Goal: Use online tool/utility

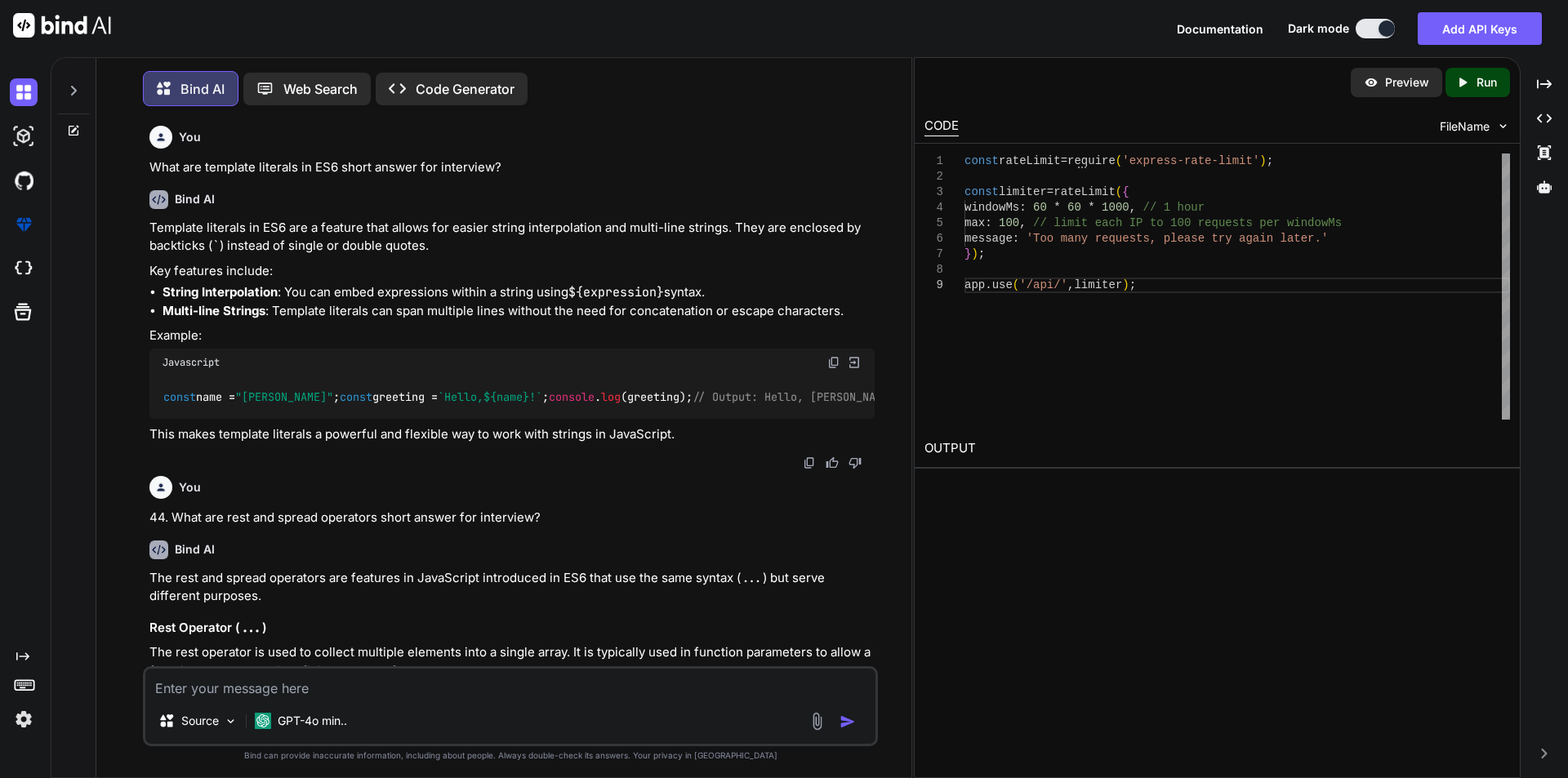
scroll to position [8107, 0]
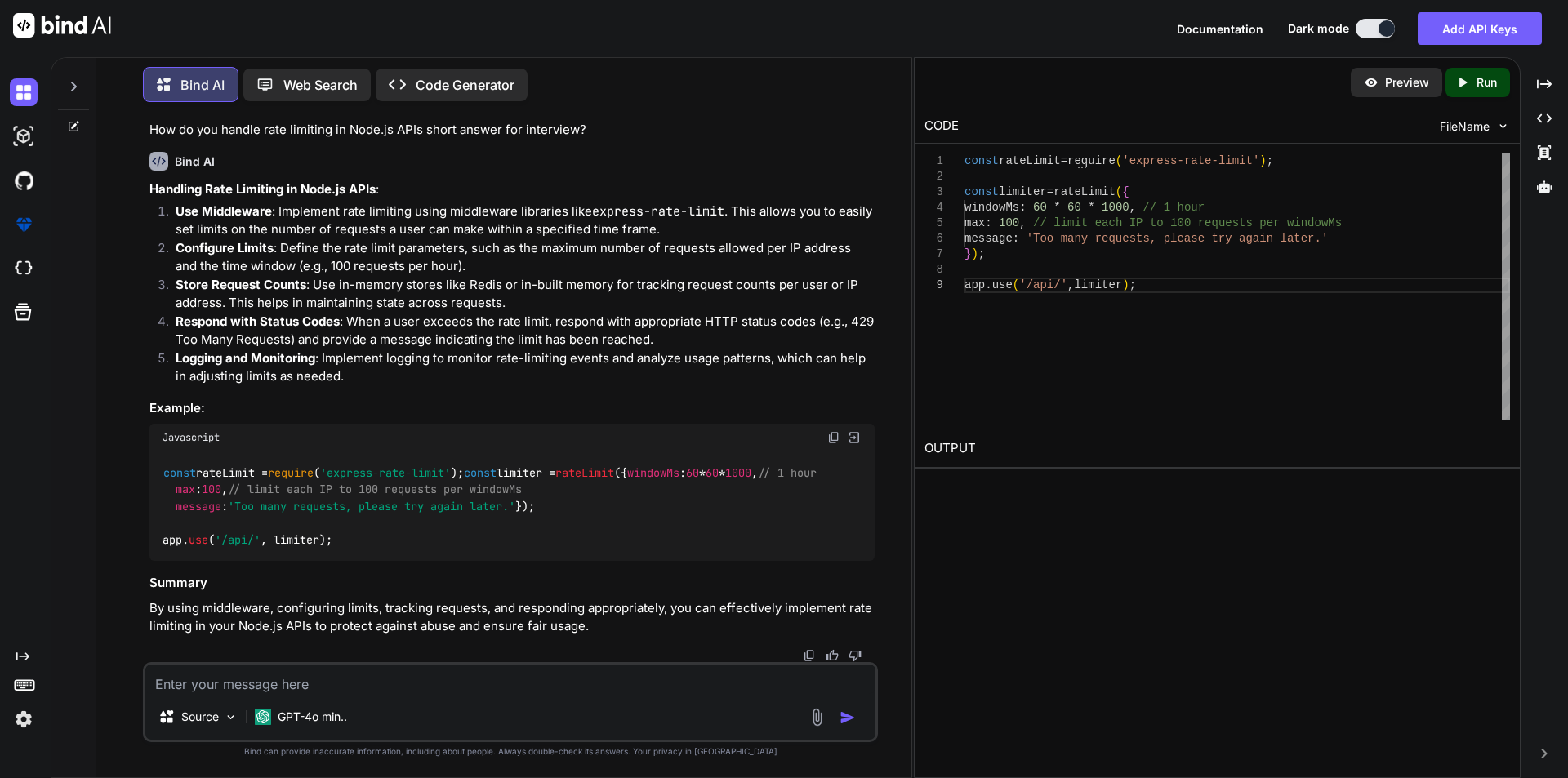
type textarea "x"
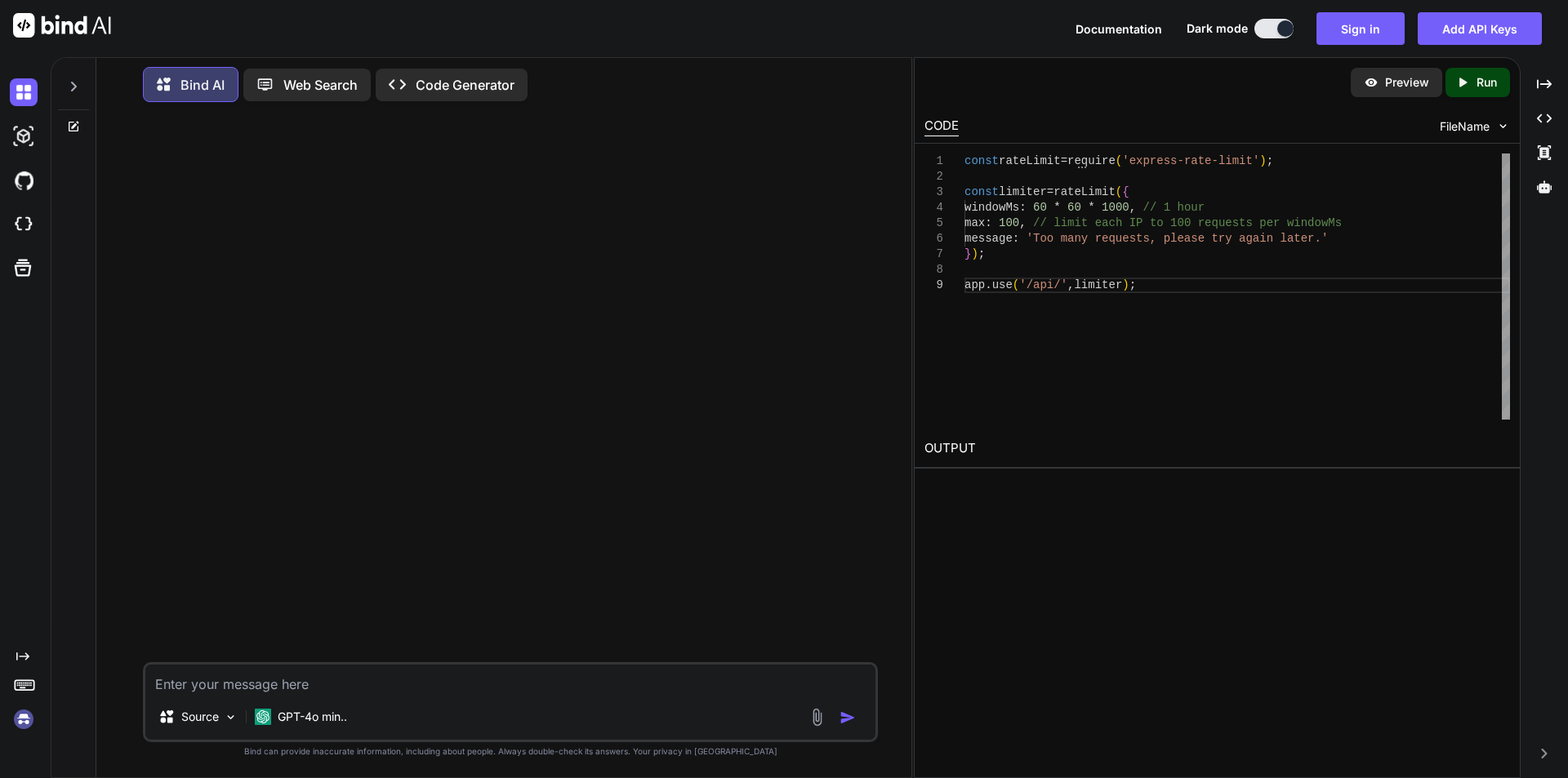
scroll to position [0, 0]
click at [1371, 33] on button "Sign in" at bounding box center [1360, 29] width 89 height 33
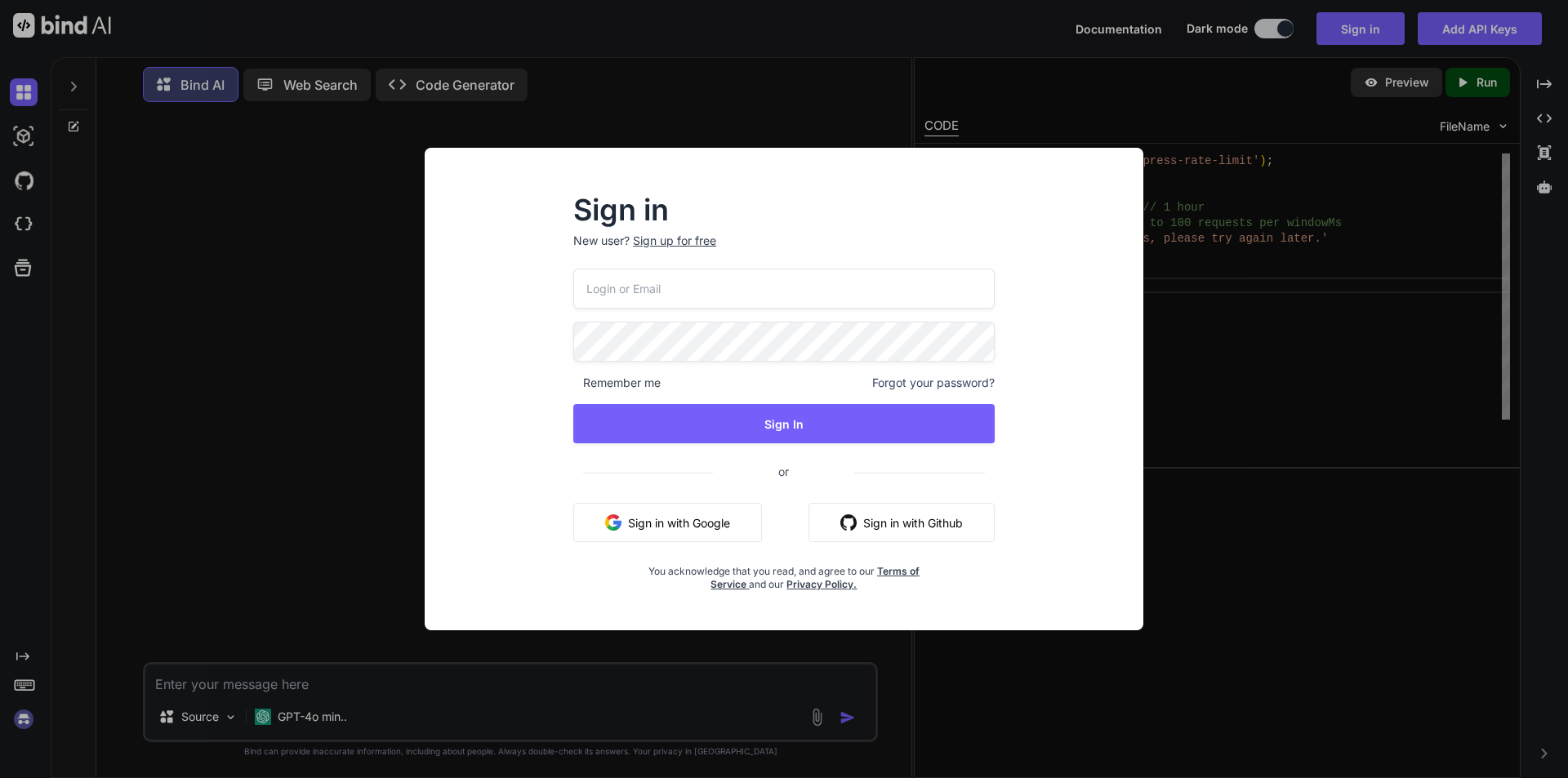
click at [754, 283] on input "email" at bounding box center [784, 289] width 421 height 40
click at [622, 289] on input "nishab@yopmail.com" at bounding box center [784, 289] width 421 height 40
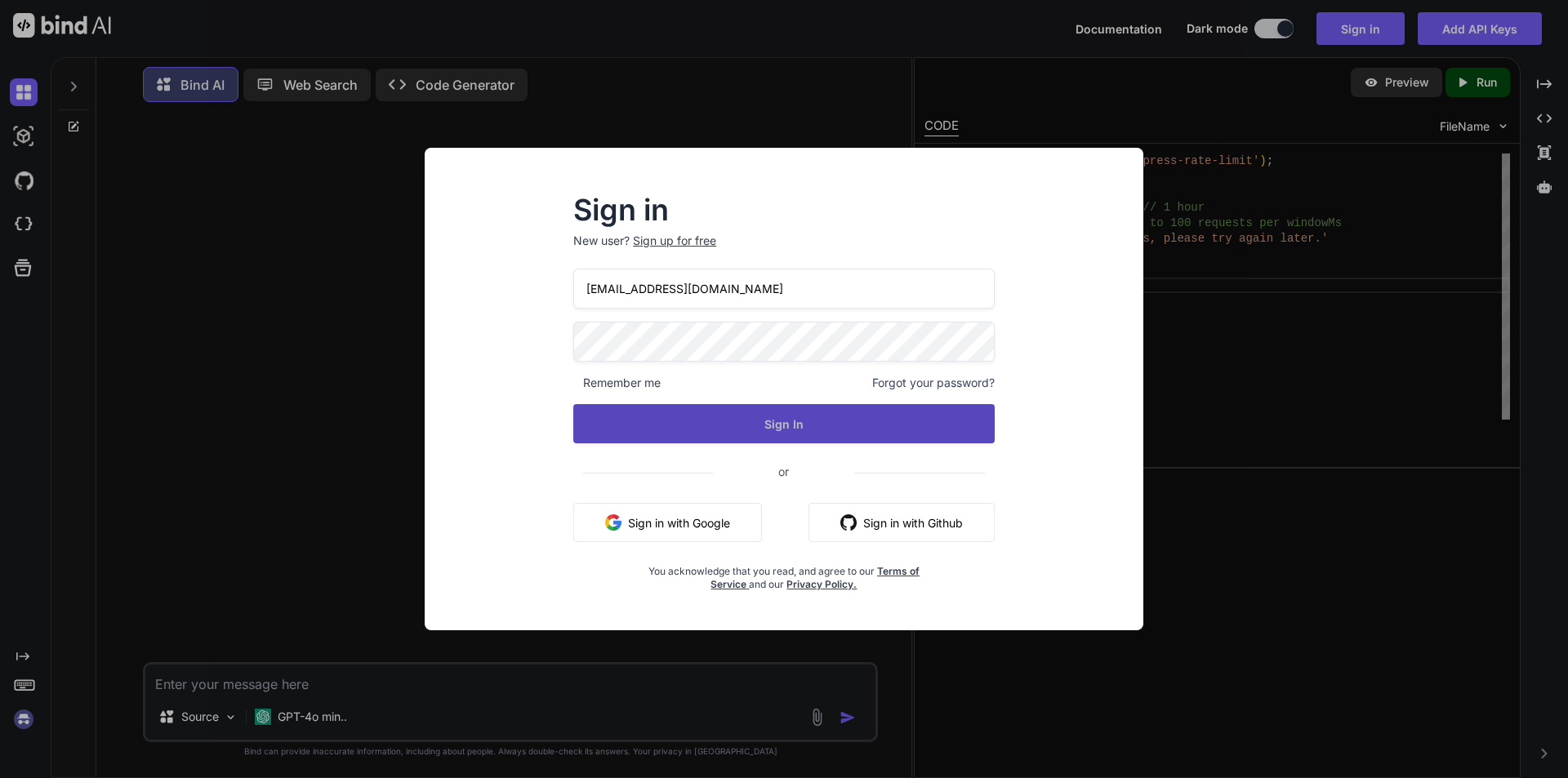
type input "nishab2705@yopmail.com"
click at [726, 424] on button "Sign In" at bounding box center [784, 423] width 421 height 39
click at [877, 417] on button "Sign In" at bounding box center [784, 423] width 421 height 39
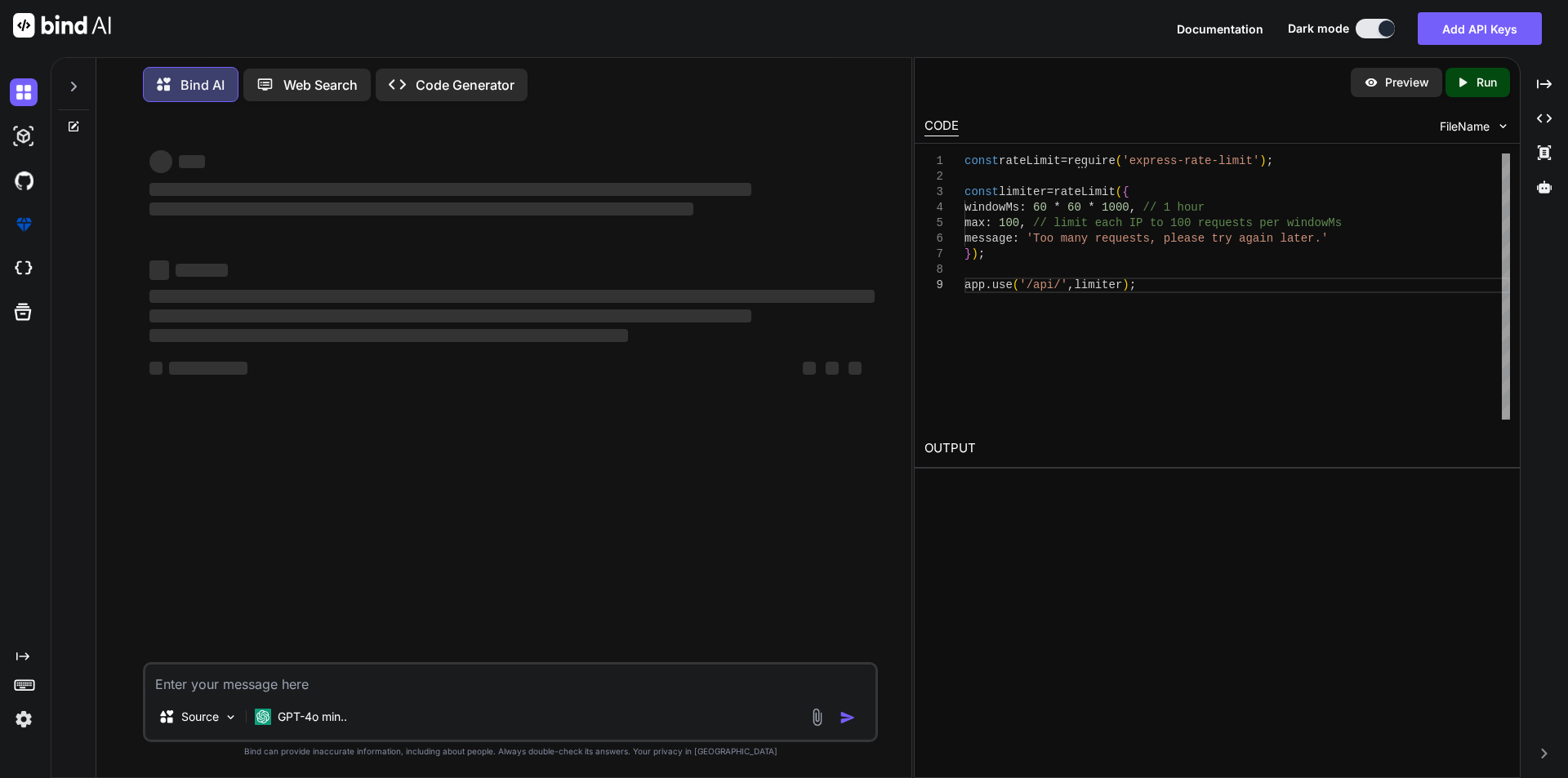
type textarea "x"
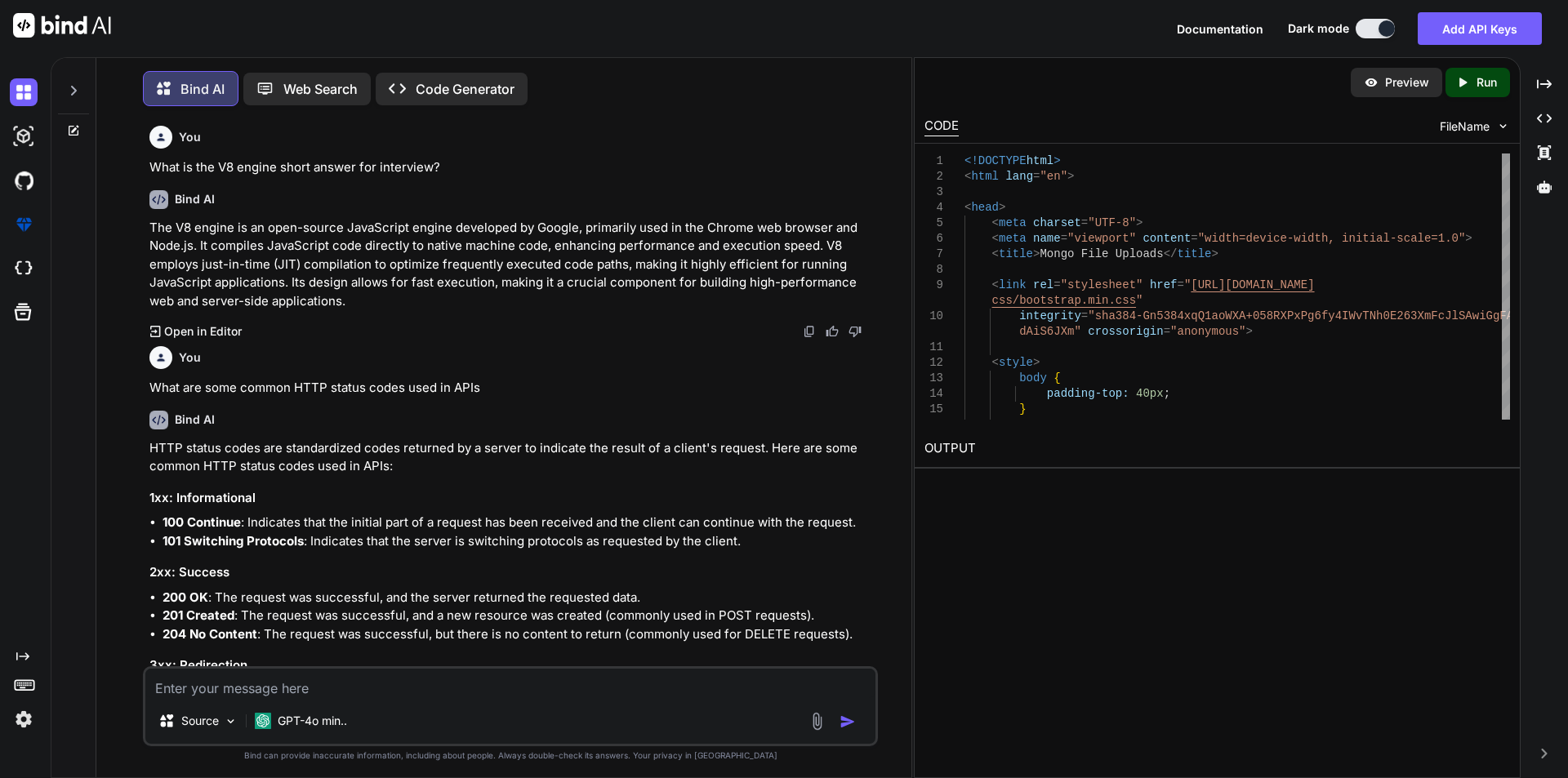
scroll to position [38518, 0]
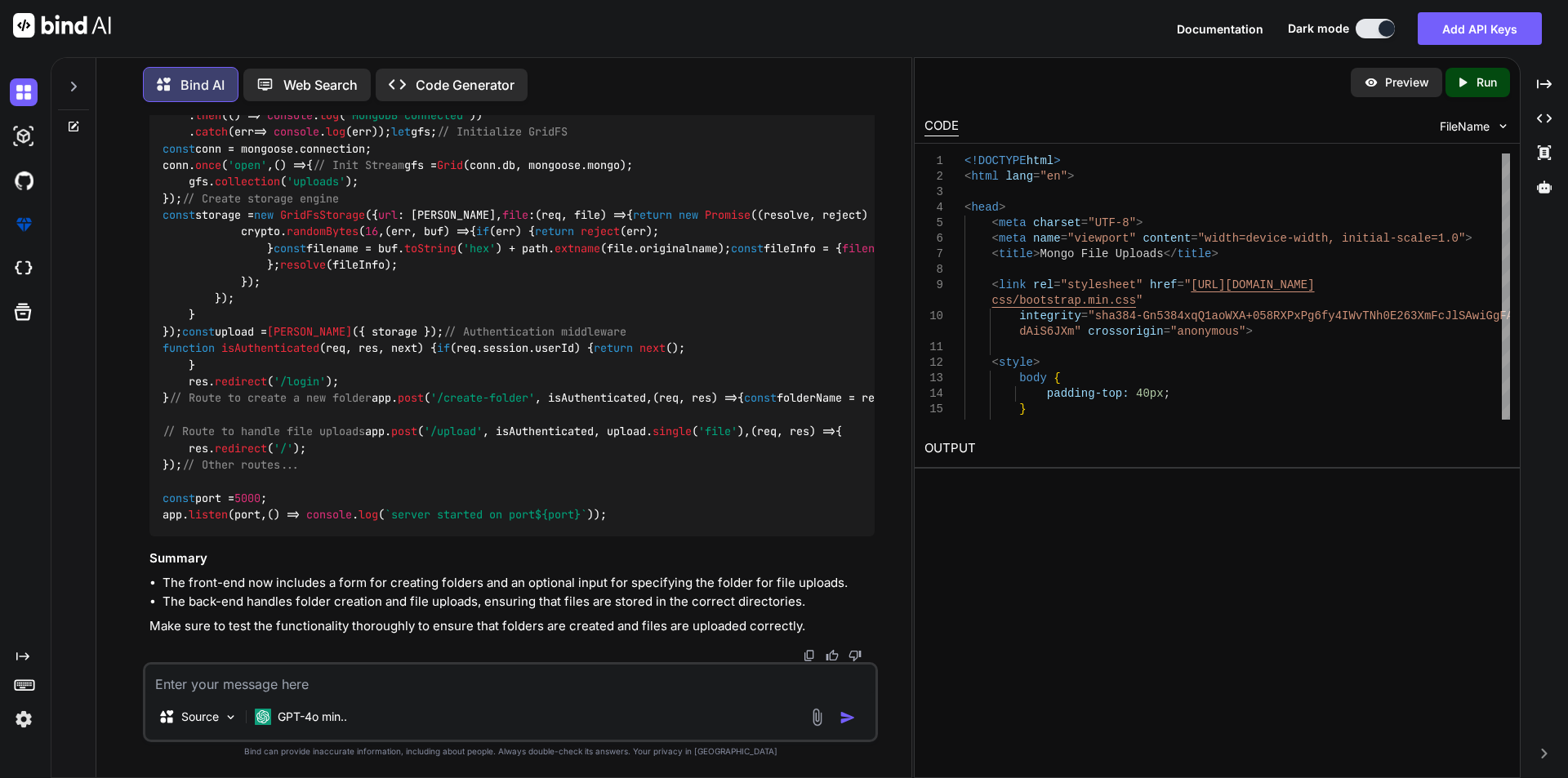
click at [326, 683] on textarea at bounding box center [510, 679] width 730 height 30
click at [281, 686] on textarea at bounding box center [510, 679] width 730 height 30
type textarea "<!DOCTYPE html> <html lang="en"> <head> <meta charset="UTF-8"> <meta name="view…"
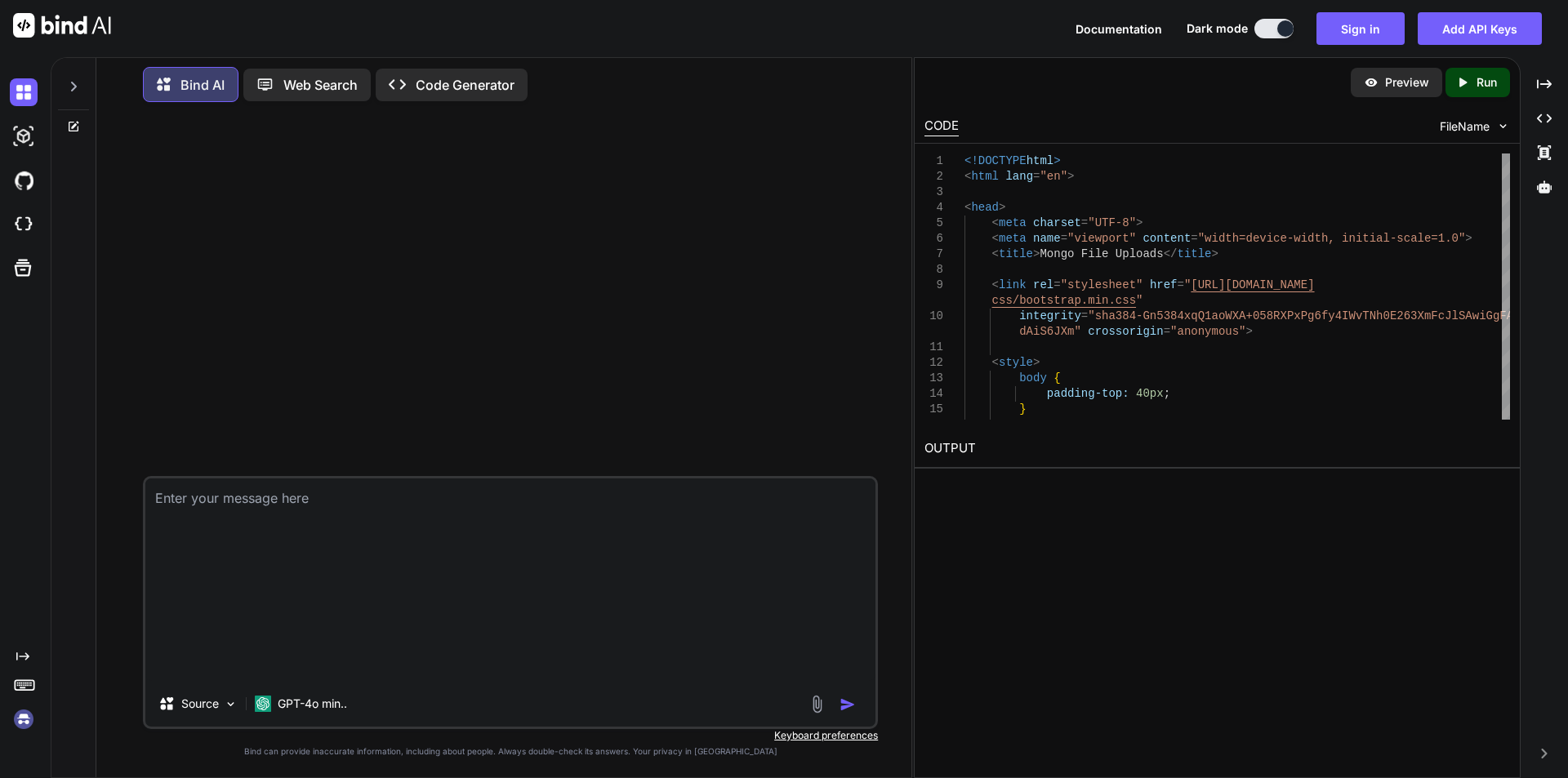
scroll to position [0, 0]
click at [846, 703] on img "button" at bounding box center [847, 704] width 16 height 16
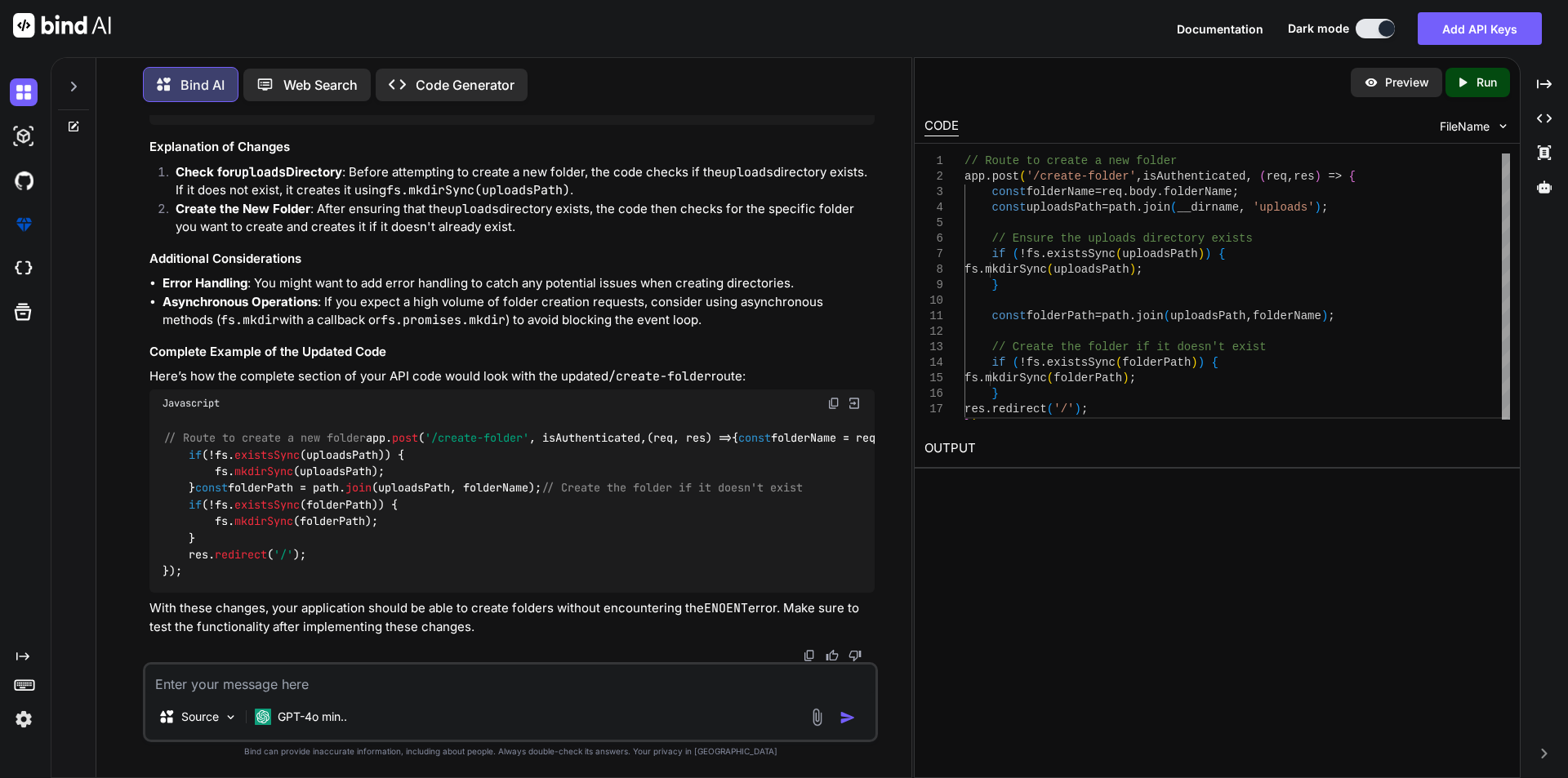
scroll to position [3694, 0]
click at [834, 397] on img at bounding box center [834, 404] width 13 height 13
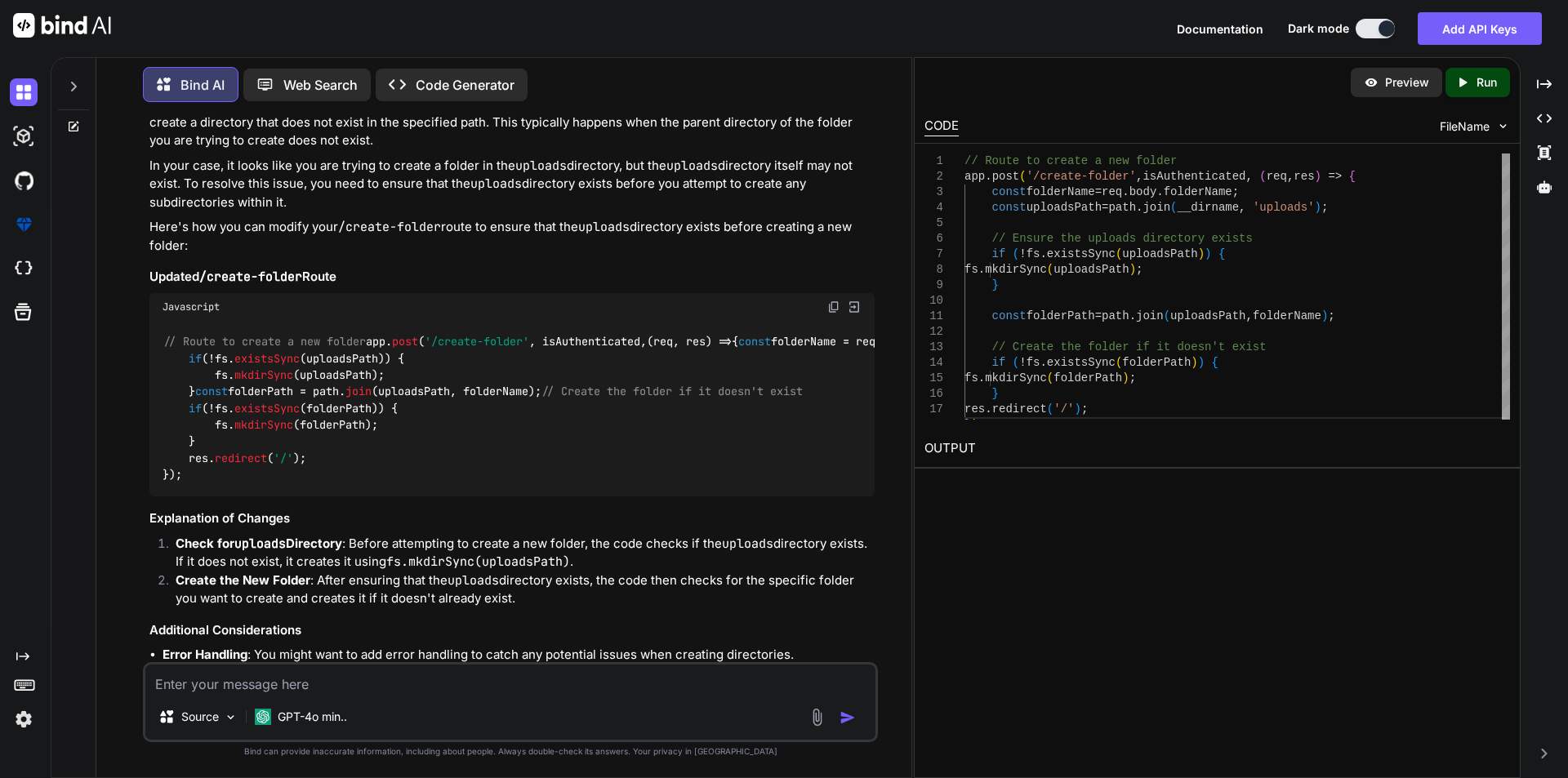
click at [828, 300] on img at bounding box center [834, 307] width 13 height 13
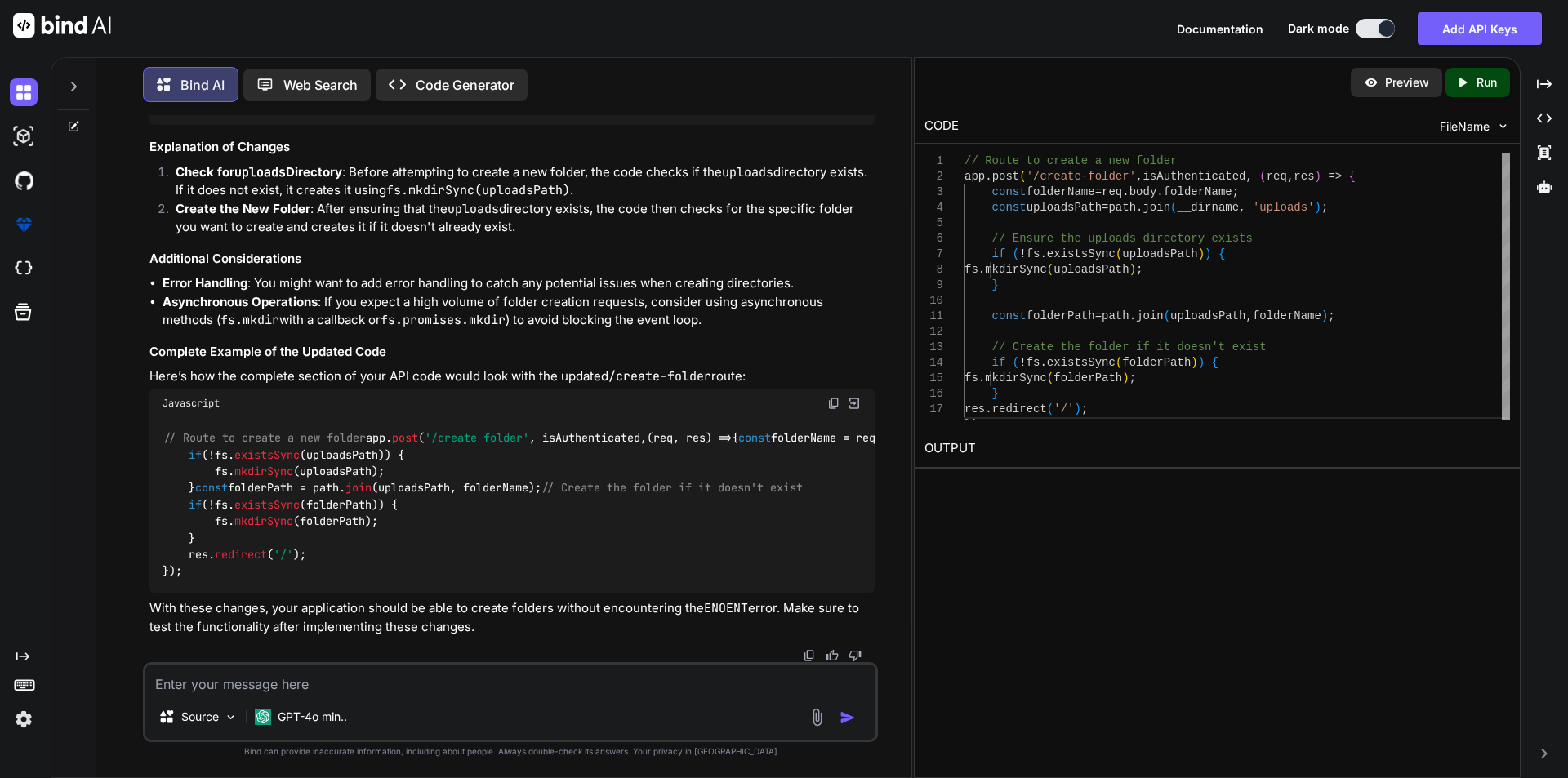
scroll to position [3694, 0]
click at [405, 681] on textarea at bounding box center [510, 679] width 730 height 30
paste textarea "<!DOCTYPE html> <html lang="en"> <head> <meta charset="UTF-8"> <meta name="view…"
type textarea "<!DOCTYPE html> <html lang="en"> <head> <meta charset="UTF-8"> <meta name="view…"
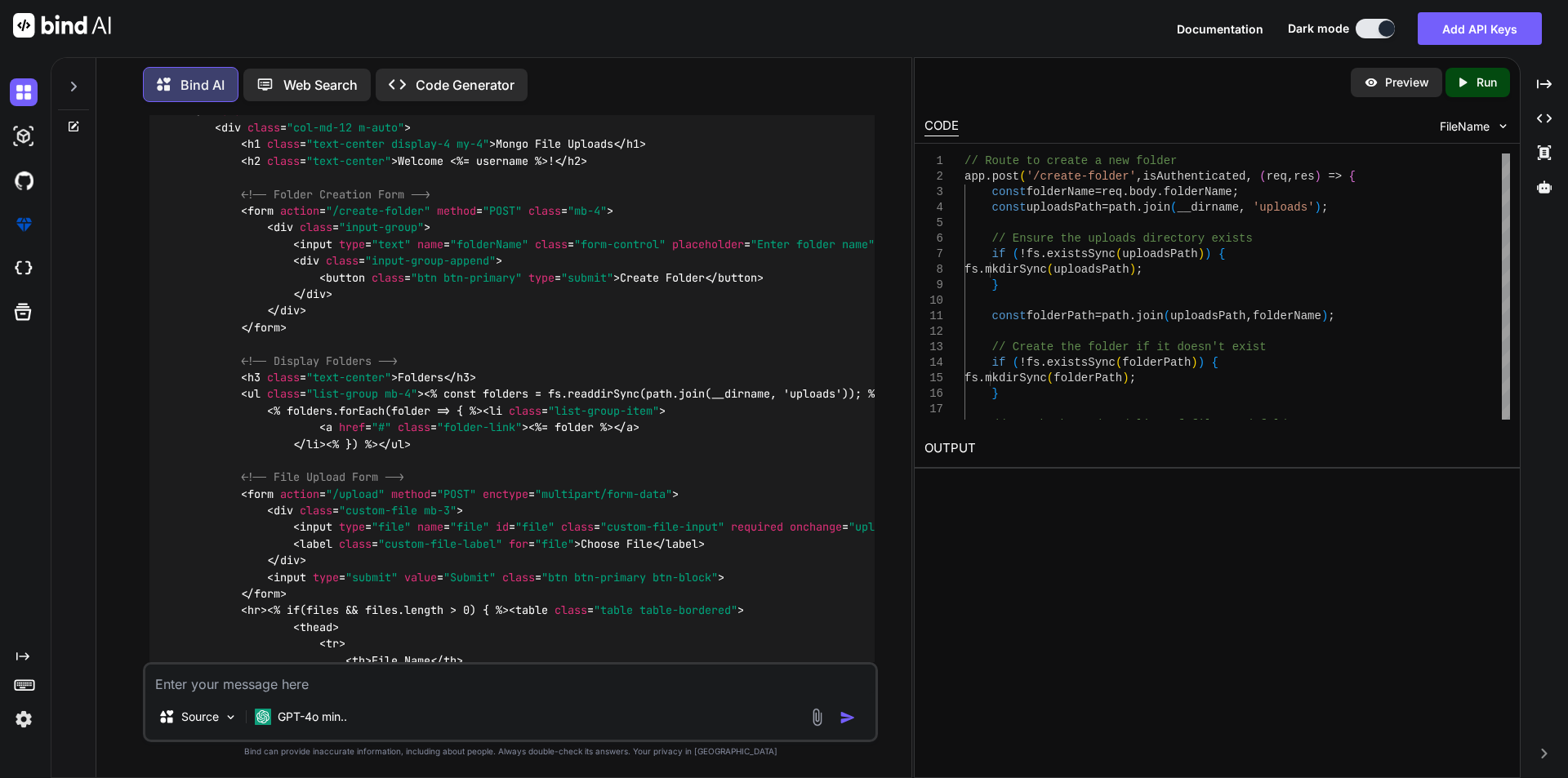
scroll to position [6689, 0]
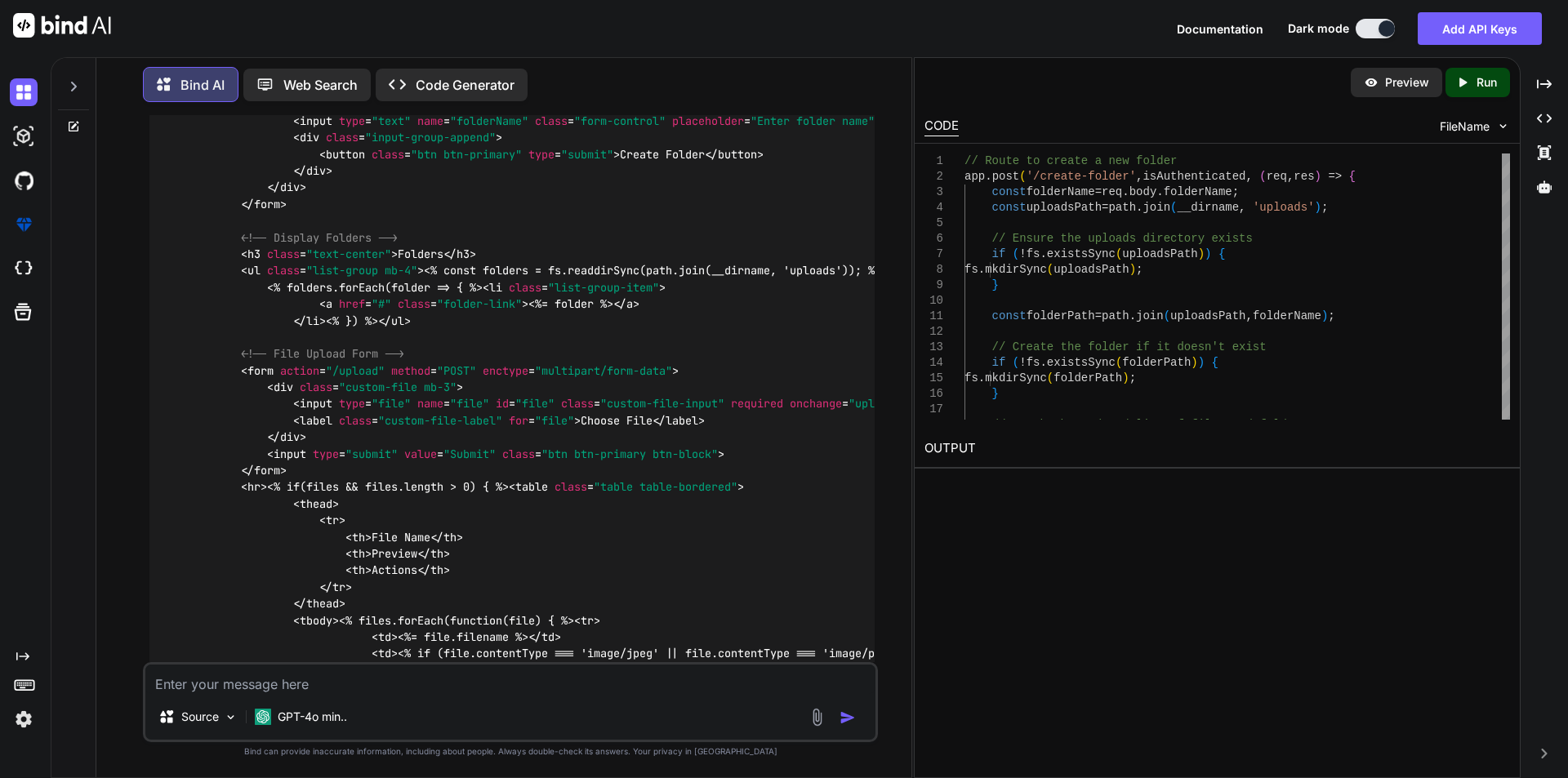
scroll to position [7261, 0]
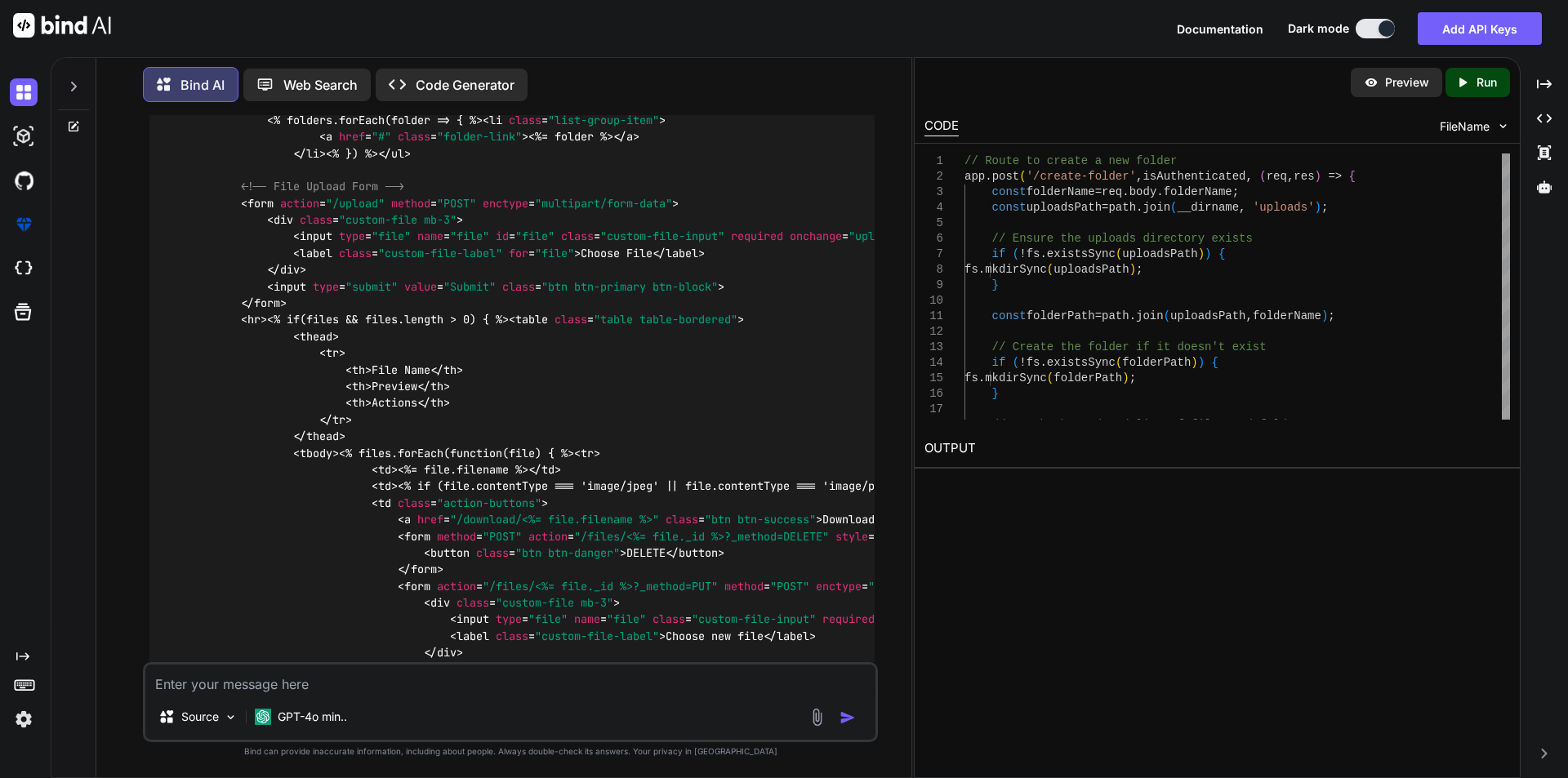
scroll to position [7506, 0]
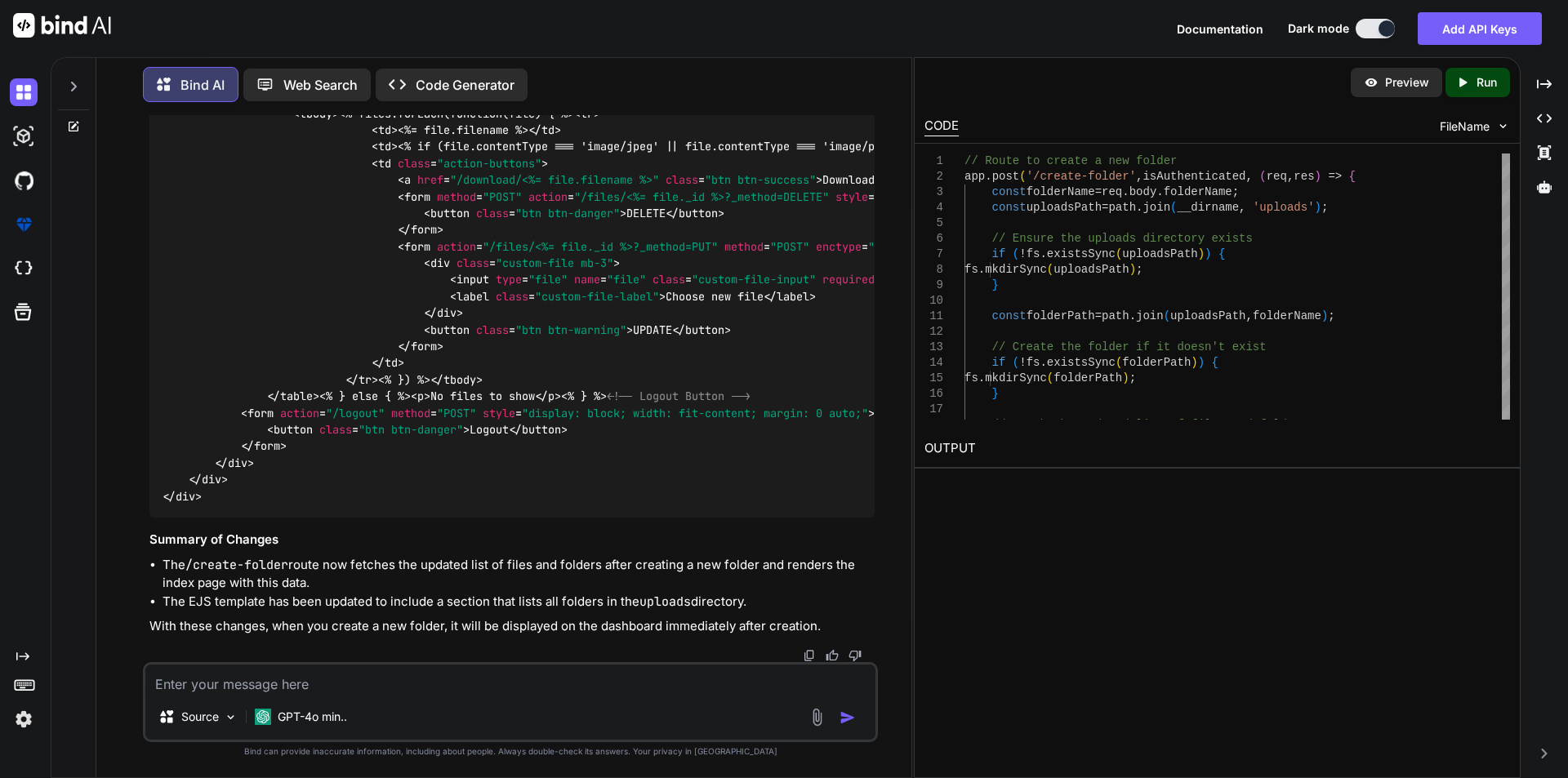
scroll to position [8858, 0]
click at [519, 704] on div "Source GPT-4o min.." at bounding box center [510, 719] width 730 height 39
click at [351, 689] on textarea at bounding box center [510, 679] width 730 height 30
paste textarea "<div class="container"> <div class="row"> <div class="col-md-12 m-auto"> <h1 cl…"
type textarea "<div class="container"> <div class="row"> <div class="col-md-12 m-auto"> <h1 cl…"
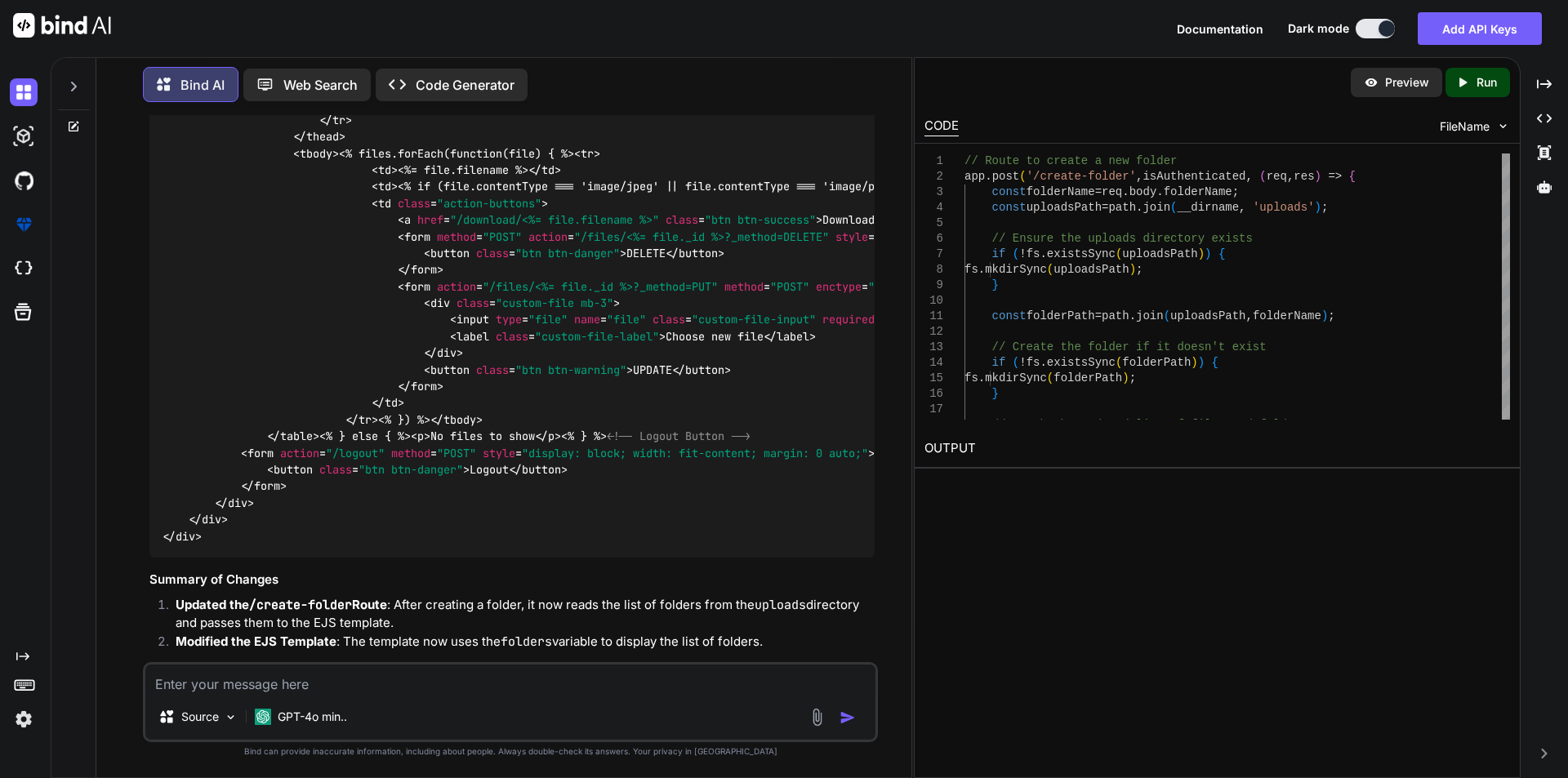
scroll to position [11772, 0]
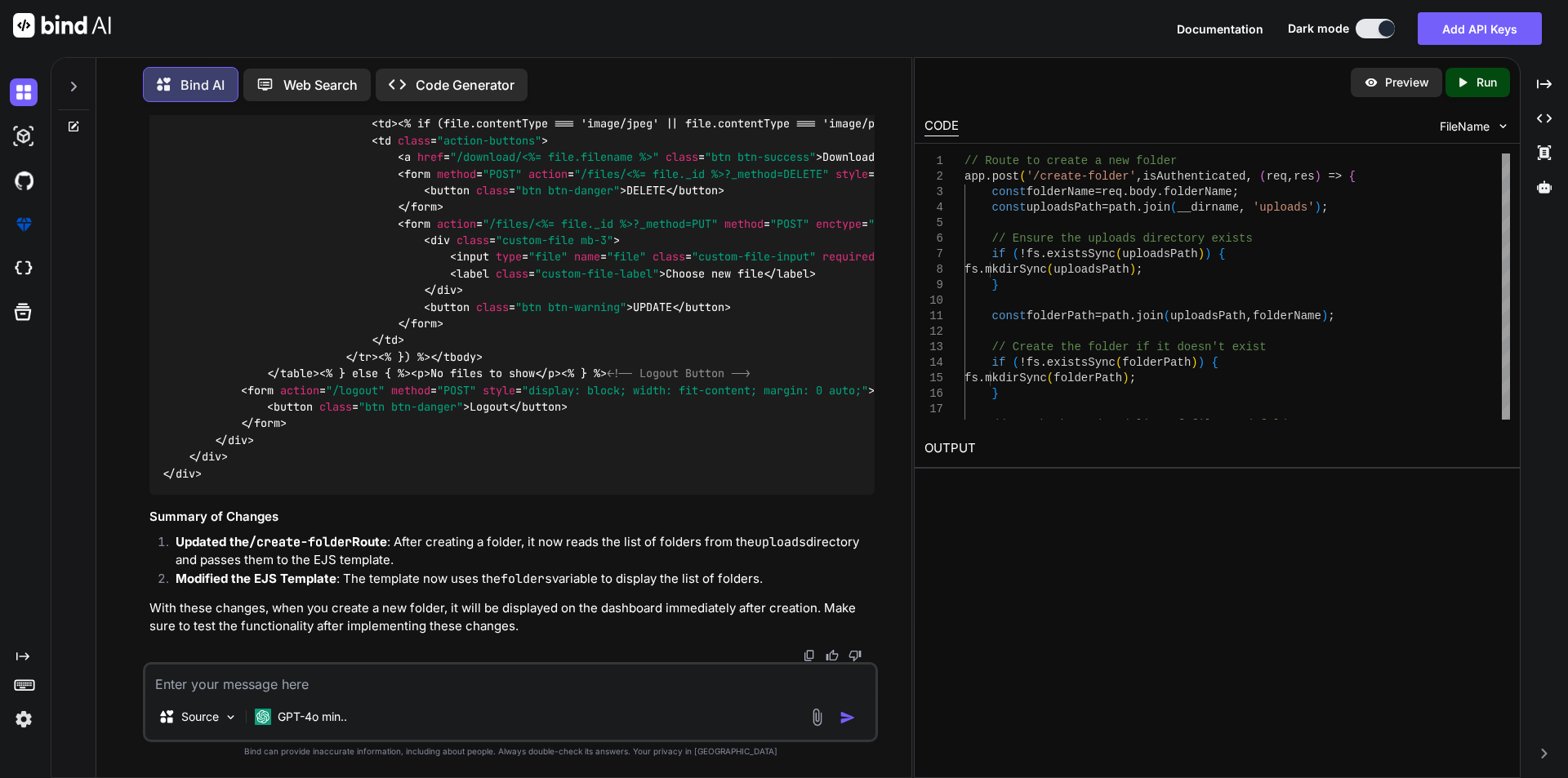
scroll to position [12344, 0]
click at [390, 683] on textarea at bounding box center [510, 679] width 730 height 30
paste textarea "<!DOCTYPE html> <html lang="en"> <head> <meta charset="UTF-8"> <meta name="view…"
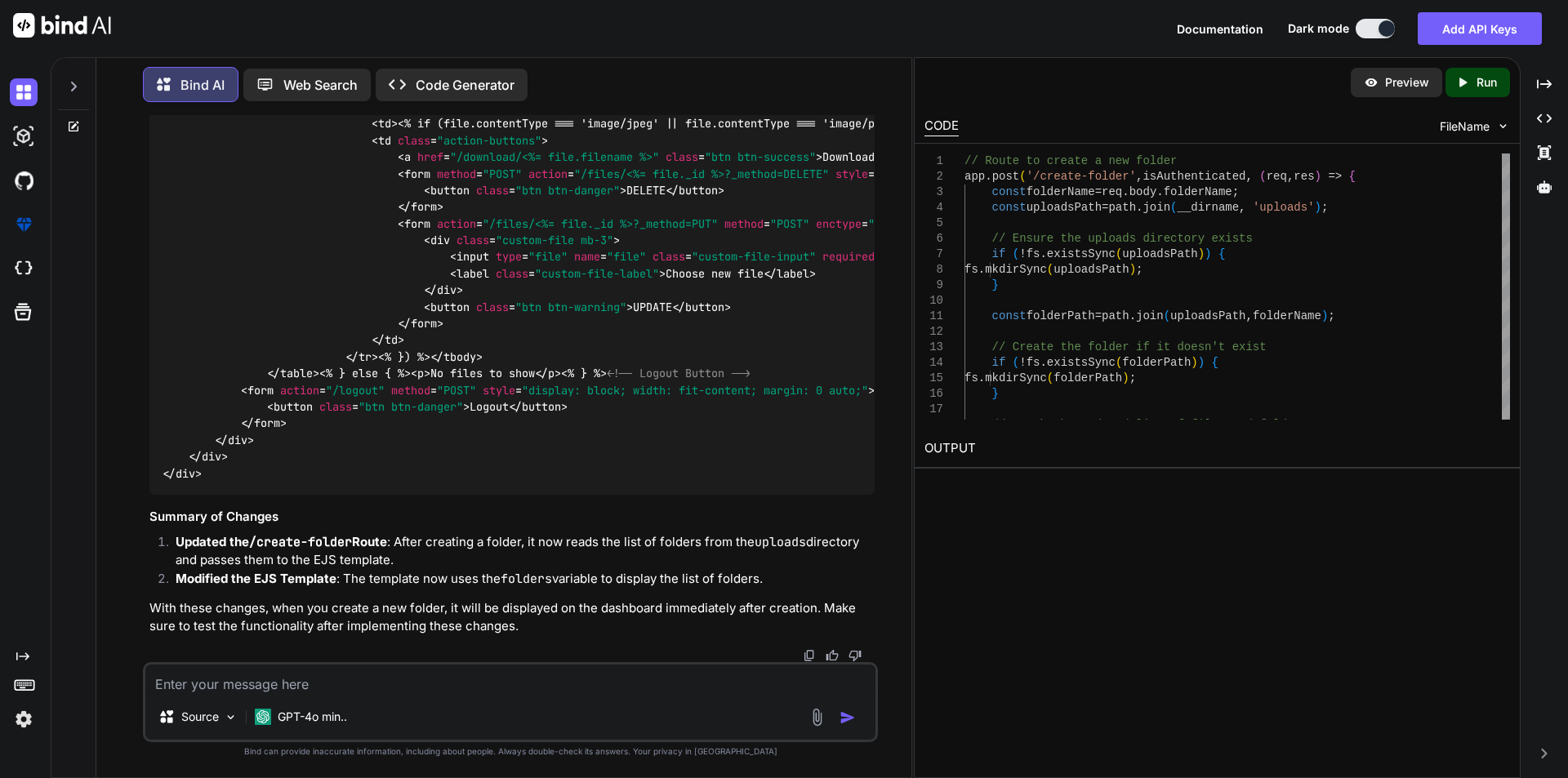
type textarea "<!DOCTYPE html> <html lang="en"> <head> <meta charset="UTF-8"> <meta name="view…"
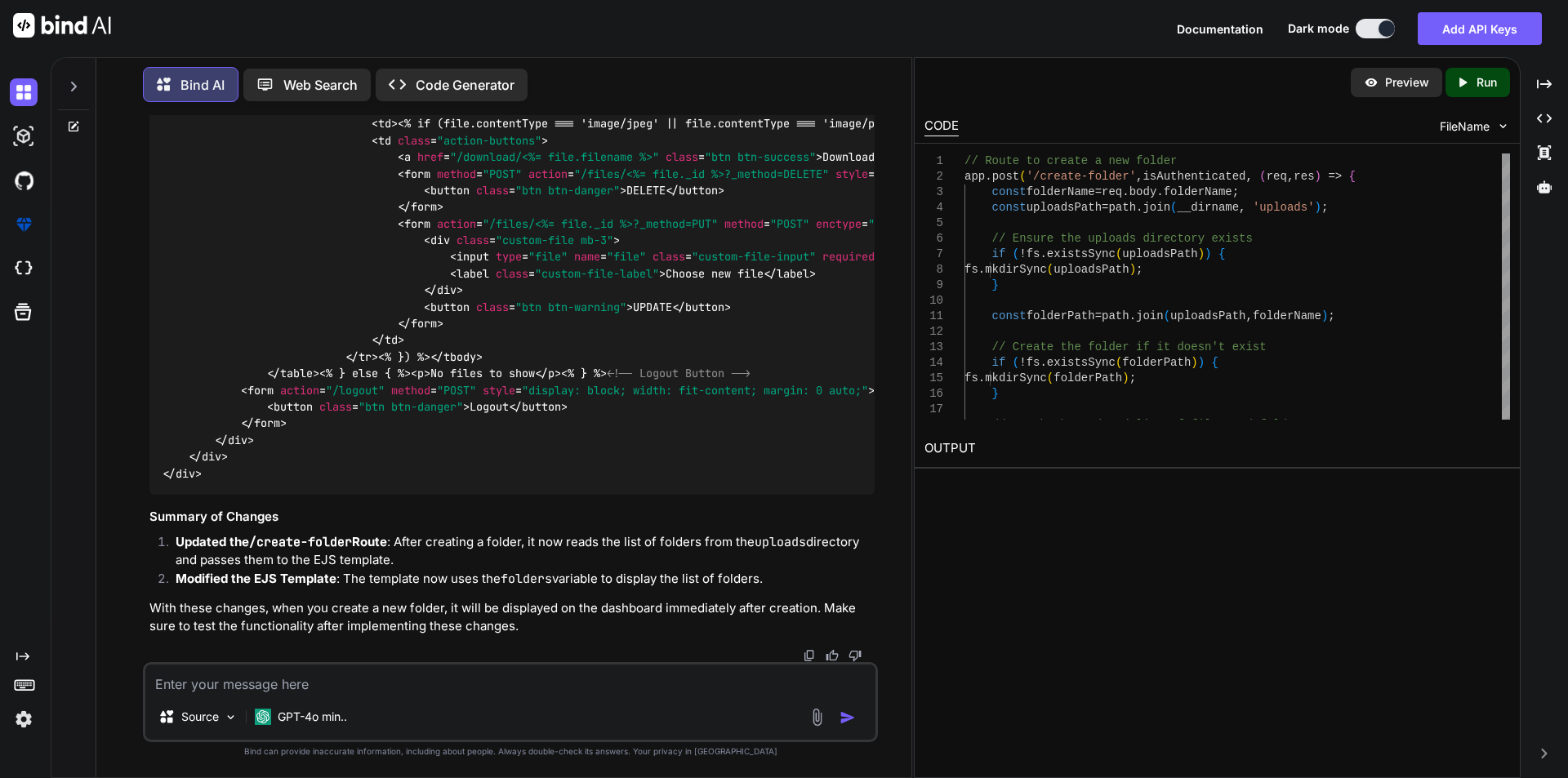
scroll to position [19174, 0]
click at [411, 684] on textarea at bounding box center [510, 679] width 730 height 30
paste textarea "<!DOCTYPE html> <html lang="en"> <head> <meta charset="UTF-8"> <meta name="view…"
type textarea "<!DOCTYPE html> <html lang="en"> <head> <meta charset="UTF-8"> <meta name="view…"
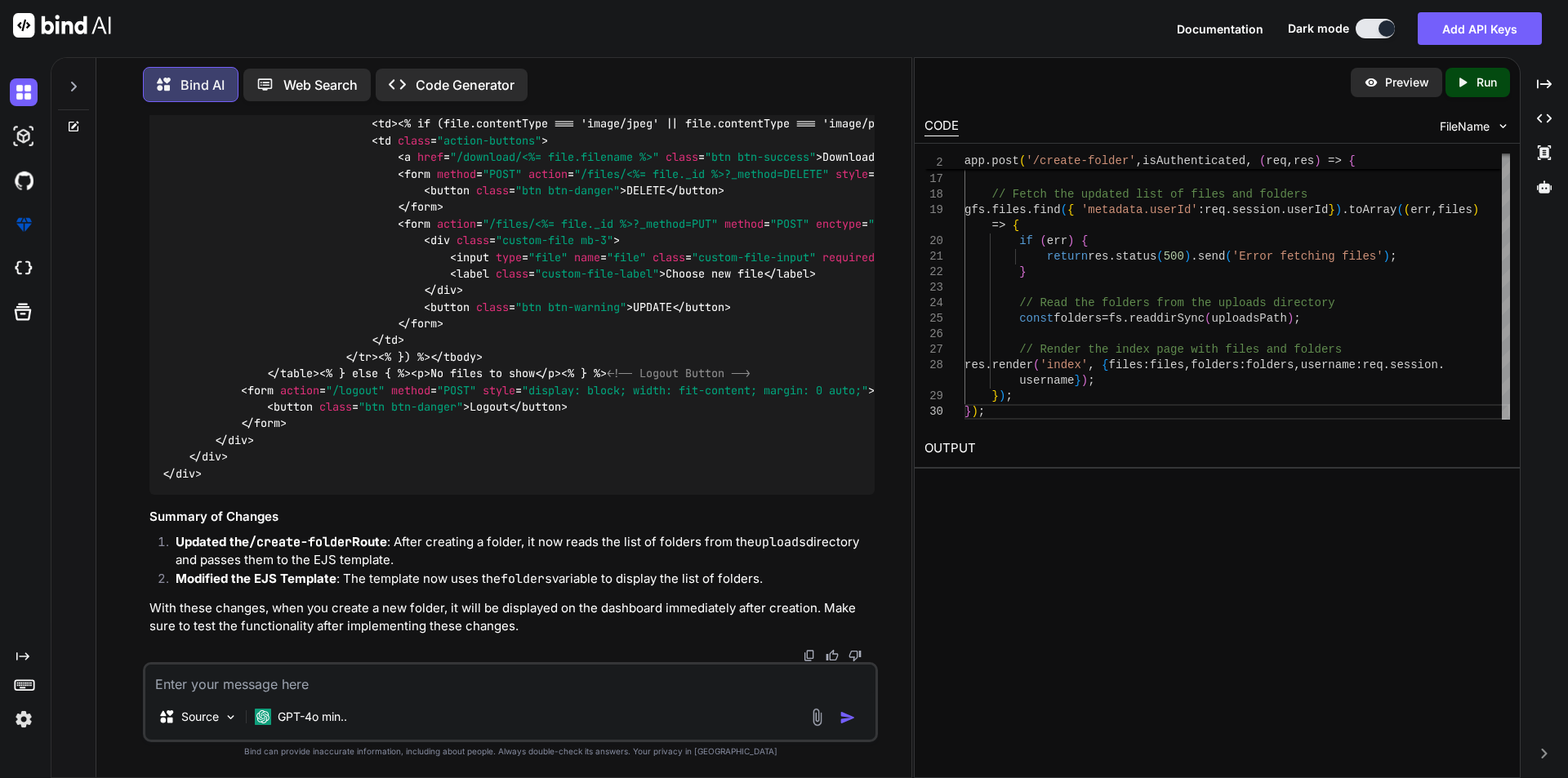
scroll to position [22088, 0]
click at [1055, 367] on div "fs . mkdirSync ( folderPath ) ; } // Fetch the updated list of files and folder…" at bounding box center [1237, 171] width 545 height 496
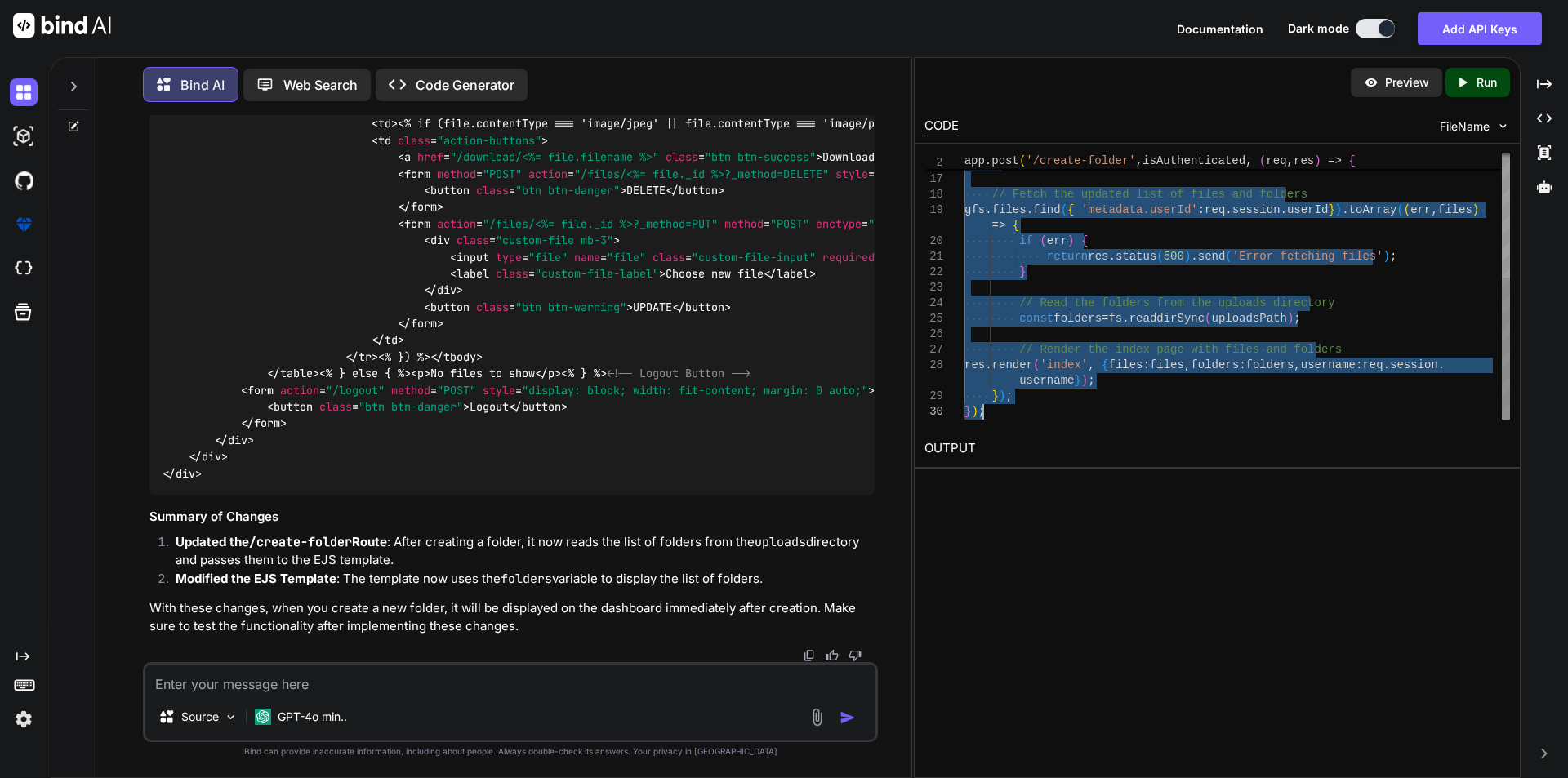
click at [1069, 358] on div "fs . mkdirSync ( folderPath ) ; } // Fetch the updated list of files and folder…" at bounding box center [1237, 171] width 545 height 496
click at [1142, 319] on div "fs . mkdirSync ( folderPath ) ; } // Fetch the updated list of files and folder…" at bounding box center [1237, 171] width 545 height 496
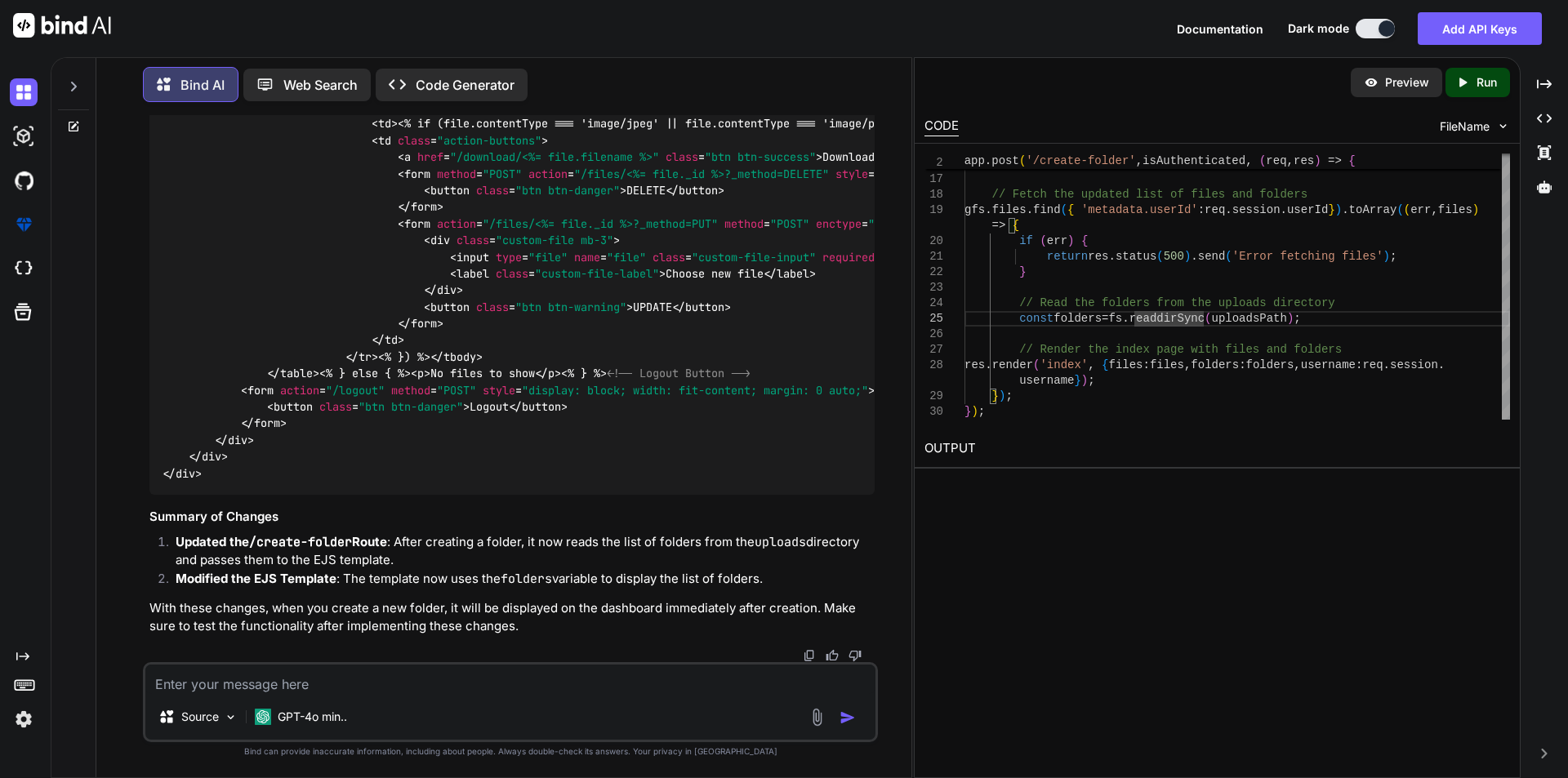
scroll to position [22823, 0]
type textarea "if (err) { return res.status(500).send('Error fetching files'); } // Read the f…"
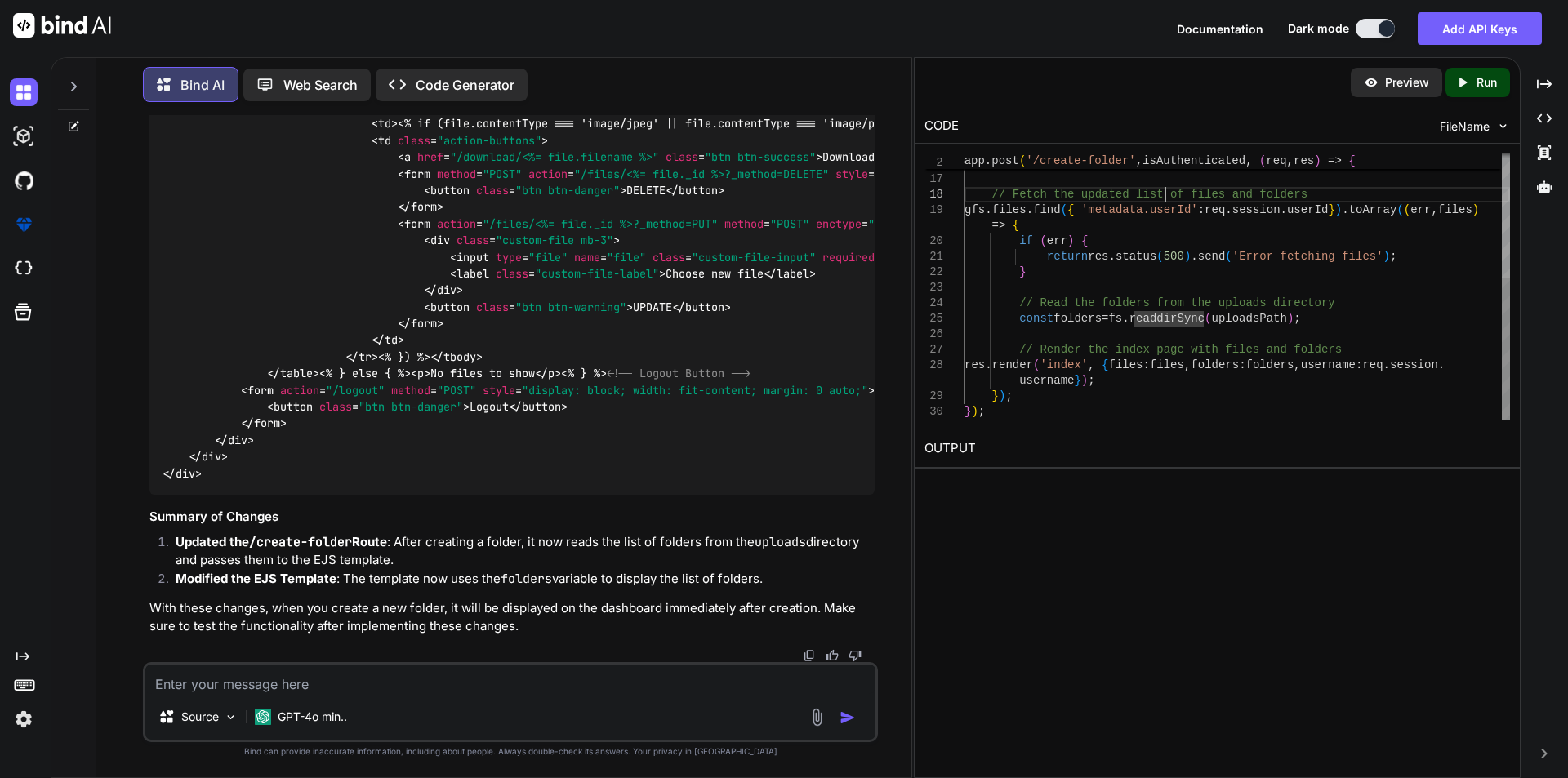
scroll to position [0, 0]
click at [1167, 199] on div "fs . mkdirSync ( folderPath ) ; } // Fetch the updated list of files and folder…" at bounding box center [1237, 171] width 545 height 496
type textarea "const folderPath = path.join(uploadsPath, folderName); // Create the folder if …"
